Goal: Information Seeking & Learning: Find specific fact

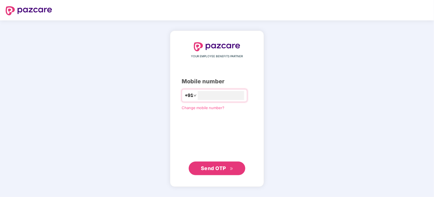
type input "**********"
click at [225, 170] on span "Send OTP" at bounding box center [213, 168] width 25 height 6
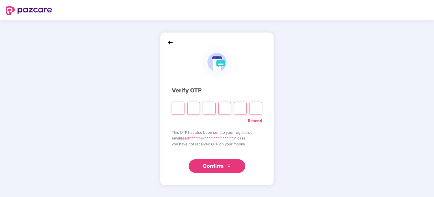
type input "*"
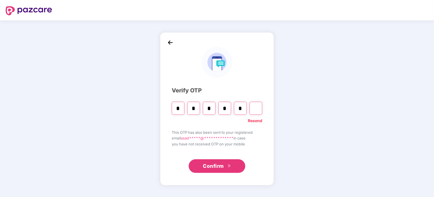
type input "*"
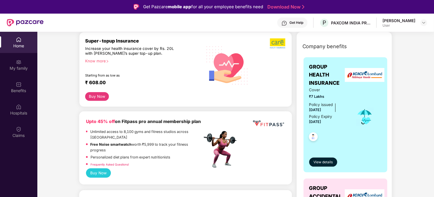
scroll to position [76, 0]
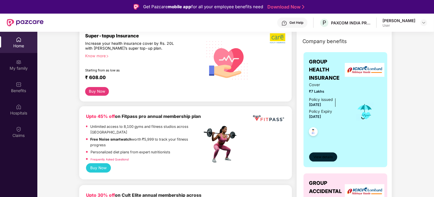
click at [319, 159] on span "View details" at bounding box center [322, 156] width 19 height 5
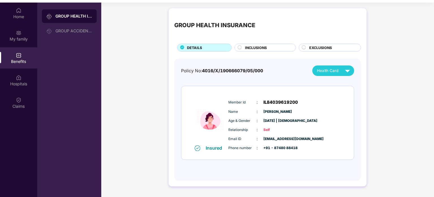
scroll to position [29, 0]
click at [327, 73] on div "Health Card" at bounding box center [335, 70] width 36 height 10
click at [262, 45] on span "INCLUSIONS" at bounding box center [256, 47] width 22 height 5
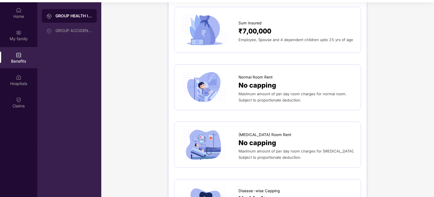
scroll to position [0, 0]
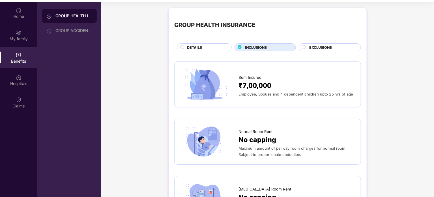
click at [311, 47] on span "EXCLUSIONS" at bounding box center [320, 47] width 23 height 5
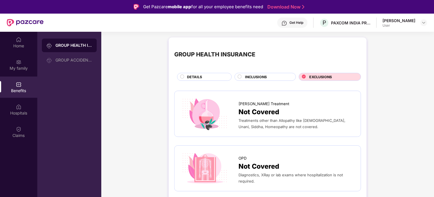
click at [7, 86] on div "Benefits" at bounding box center [18, 86] width 37 height 21
click at [56, 56] on div "GROUP ACCIDENTAL INSURANCE" at bounding box center [69, 60] width 55 height 14
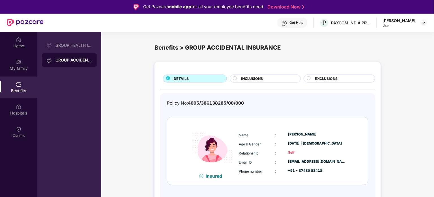
scroll to position [32, 0]
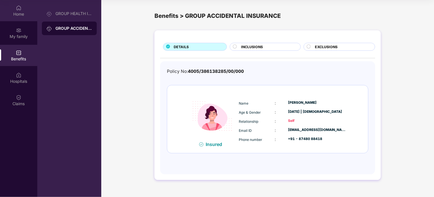
click at [24, 5] on div "Home" at bounding box center [18, 10] width 37 height 21
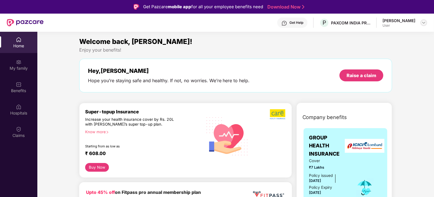
click at [423, 24] on img at bounding box center [423, 22] width 5 height 5
click at [299, 60] on div "Hey, [PERSON_NAME] you’re staying safe and healthy. If not, no worries. We’re h…" at bounding box center [235, 76] width 313 height 34
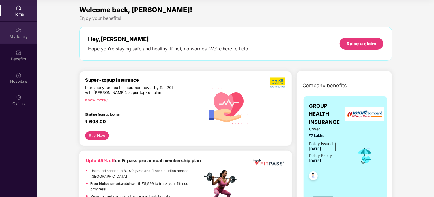
click at [23, 32] on div "My family" at bounding box center [18, 32] width 37 height 21
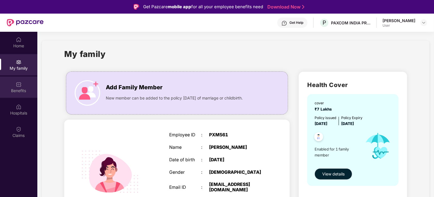
click at [26, 90] on div "Benefits" at bounding box center [18, 91] width 37 height 6
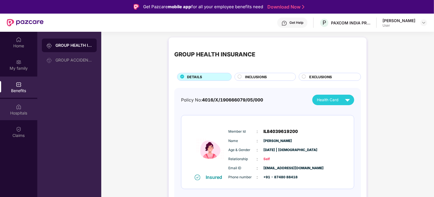
click at [21, 107] on div "Hospitals" at bounding box center [18, 109] width 37 height 21
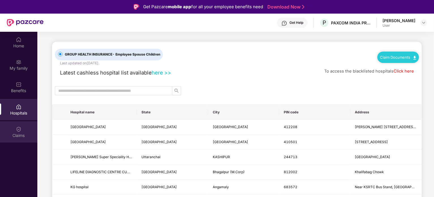
click at [20, 130] on img at bounding box center [19, 129] width 6 height 6
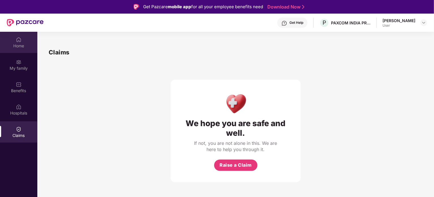
click at [17, 49] on div "Home" at bounding box center [18, 42] width 37 height 21
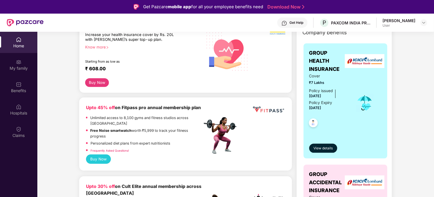
scroll to position [86, 0]
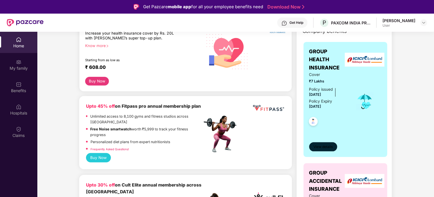
click at [322, 145] on span "View details" at bounding box center [322, 146] width 19 height 5
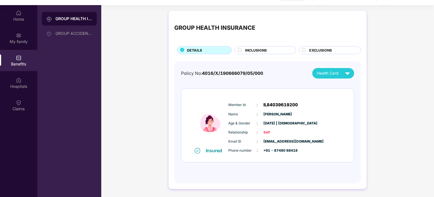
scroll to position [27, 0]
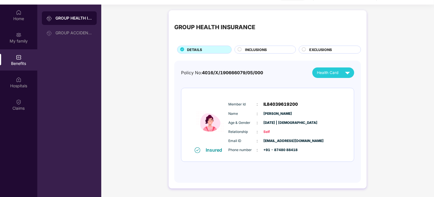
click at [245, 71] on span "4016/X/190666079/05/000" at bounding box center [232, 72] width 61 height 5
drag, startPoint x: 264, startPoint y: 72, endPoint x: 203, endPoint y: 75, distance: 60.6
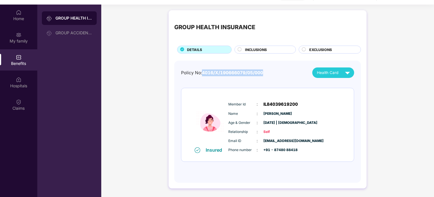
click at [203, 75] on div "Policy No: 4016/X/190666079/05/000 Health Card" at bounding box center [267, 72] width 173 height 10
click at [335, 74] on span "Health Card" at bounding box center [327, 73] width 21 height 6
click at [176, 95] on div "Policy No: 4016/X/190666079/05/000 Health Card Insured Member Id : IL8403961920…" at bounding box center [267, 122] width 187 height 122
click at [239, 71] on span "4016/X/190666079/05/000" at bounding box center [232, 72] width 61 height 5
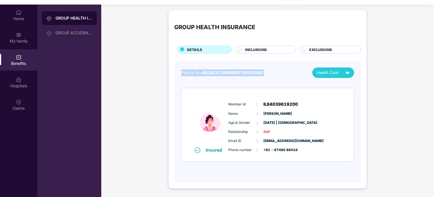
click at [239, 71] on span "4016/X/190666079/05/000" at bounding box center [232, 72] width 61 height 5
click at [269, 72] on div "Policy No: 4016/X/190666079/05/000 Health Card" at bounding box center [267, 72] width 173 height 10
drag, startPoint x: 269, startPoint y: 72, endPoint x: 204, endPoint y: 77, distance: 65.8
click at [204, 77] on div "Policy No: 4016/X/190666079/05/000 Health Card" at bounding box center [267, 72] width 173 height 10
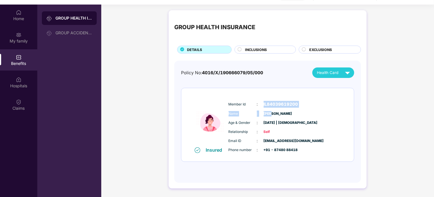
drag, startPoint x: 271, startPoint y: 109, endPoint x: 259, endPoint y: 93, distance: 19.9
click at [259, 93] on div "Insured Member Id : IL84039619200 Name : [PERSON_NAME] Age & Gender : [DATE] | …" at bounding box center [267, 124] width 172 height 73
click at [226, 72] on span "4016/X/190666079/05/000" at bounding box center [232, 72] width 61 height 5
drag, startPoint x: 220, startPoint y: 73, endPoint x: 246, endPoint y: 72, distance: 26.1
click at [246, 72] on span "4016/X/190666079/05/000" at bounding box center [232, 72] width 61 height 5
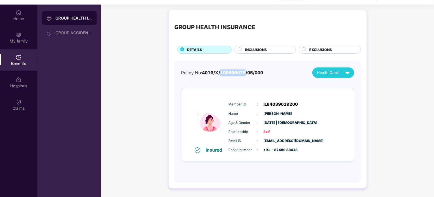
copy span "190666079"
click at [79, 34] on div "GROUP ACCIDENTAL INSURANCE" at bounding box center [73, 33] width 37 height 5
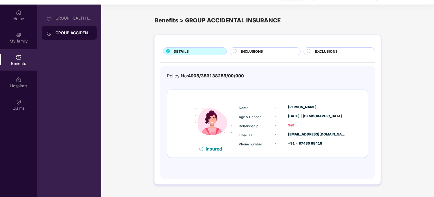
click at [204, 75] on span "4005/386138285/00/000" at bounding box center [216, 75] width 56 height 5
copy span "386138285"
click at [225, 81] on div "Policy No: 4005/386138285/00/000 Insured Name : [PERSON_NAME] Age & Gender : [D…" at bounding box center [267, 118] width 201 height 93
click at [167, 21] on div "Benefits > GROUP ACCIDENTAL INSURANCE" at bounding box center [267, 20] width 226 height 9
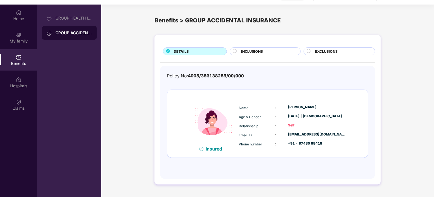
scroll to position [0, 0]
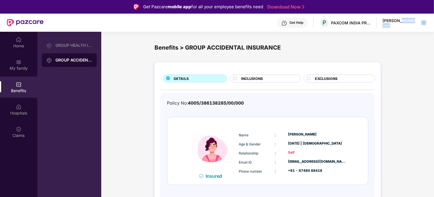
drag, startPoint x: 395, startPoint y: 20, endPoint x: 426, endPoint y: 27, distance: 31.6
click at [426, 27] on div "[PERSON_NAME] User" at bounding box center [404, 23] width 45 height 10
click at [424, 23] on img at bounding box center [423, 22] width 5 height 5
click at [370, 34] on div "Logout" at bounding box center [397, 36] width 74 height 11
